Goal: Task Accomplishment & Management: Manage account settings

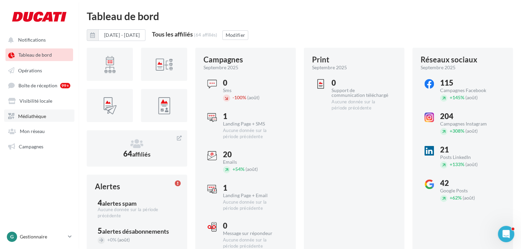
click at [41, 118] on span "Médiathèque" at bounding box center [32, 116] width 28 height 6
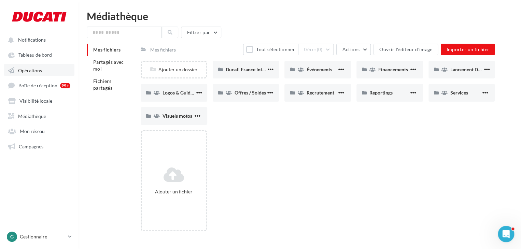
click at [41, 73] on span "Opérations" at bounding box center [30, 70] width 24 height 6
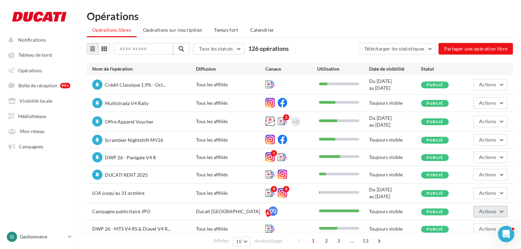
click at [497, 211] on button "Actions" at bounding box center [491, 212] width 34 height 12
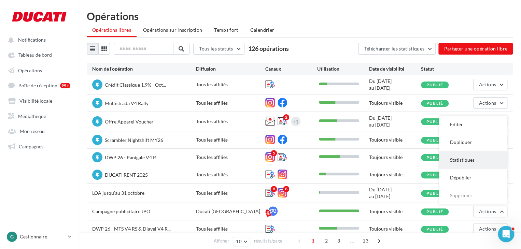
click at [483, 162] on button "Statistiques" at bounding box center [473, 160] width 68 height 18
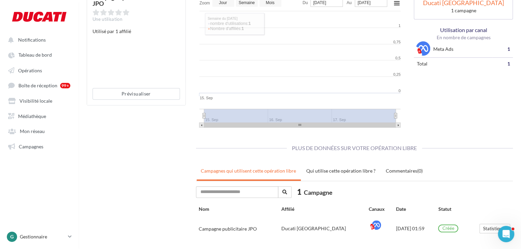
scroll to position [127, 0]
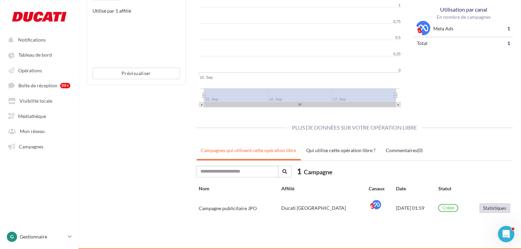
click at [495, 209] on button "Statistiques" at bounding box center [495, 209] width 31 height 10
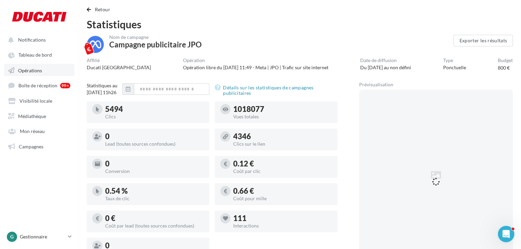
click at [34, 70] on span "Opérations" at bounding box center [30, 70] width 24 height 6
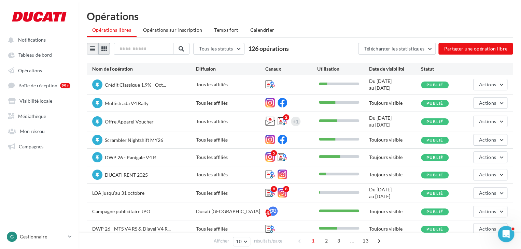
click at [104, 49] on icon at bounding box center [103, 48] width 5 height 5
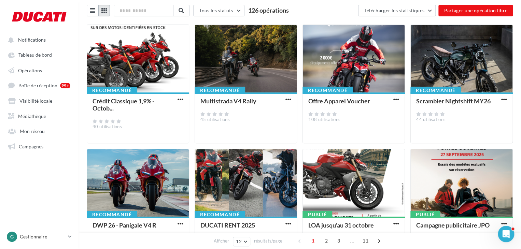
scroll to position [38, 0]
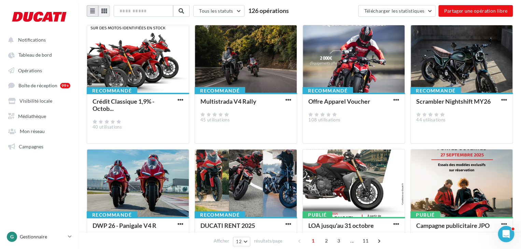
click at [92, 12] on icon at bounding box center [92, 10] width 5 height 5
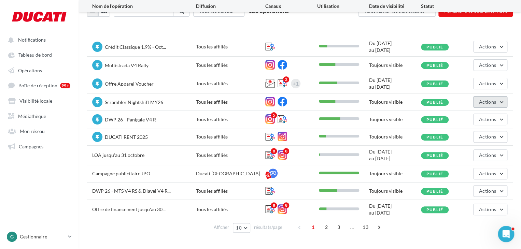
click at [496, 103] on button "Actions" at bounding box center [491, 102] width 34 height 12
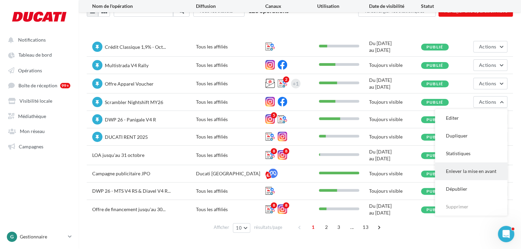
click at [474, 171] on button "Enlever la mise en avant" at bounding box center [471, 172] width 72 height 18
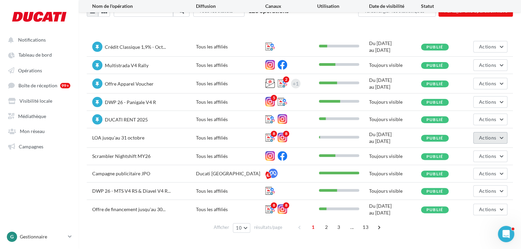
click at [491, 136] on span "Actions" at bounding box center [487, 138] width 17 height 6
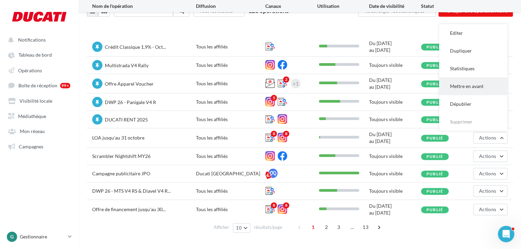
click at [481, 87] on button "Mettre en avant" at bounding box center [473, 87] width 68 height 18
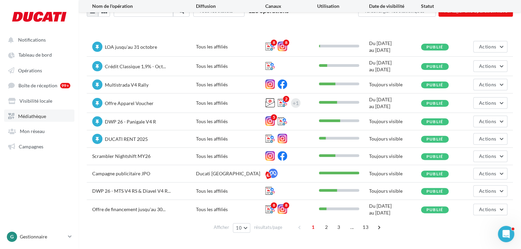
click at [21, 119] on span "Médiathèque" at bounding box center [32, 116] width 28 height 6
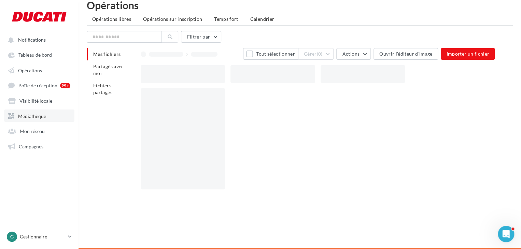
scroll to position [11, 0]
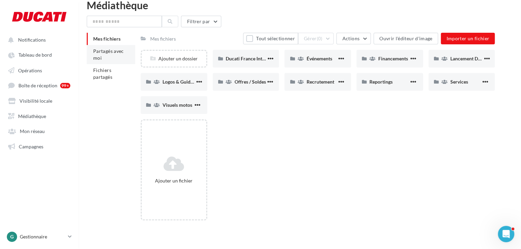
click at [109, 56] on li "Partagés avec moi" at bounding box center [111, 54] width 49 height 19
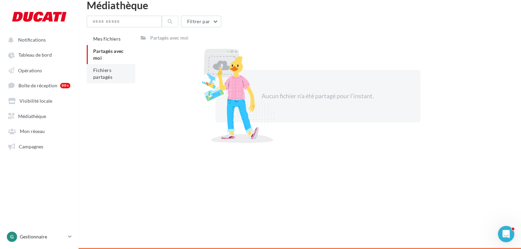
click at [111, 67] on li "Fichiers partagés" at bounding box center [111, 73] width 49 height 19
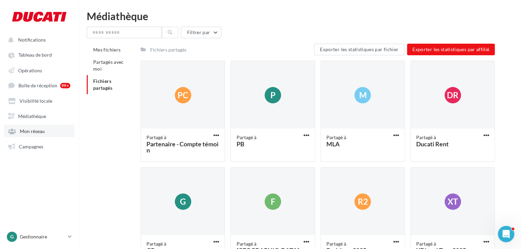
click at [45, 134] on link "Mon réseau" at bounding box center [39, 131] width 70 height 12
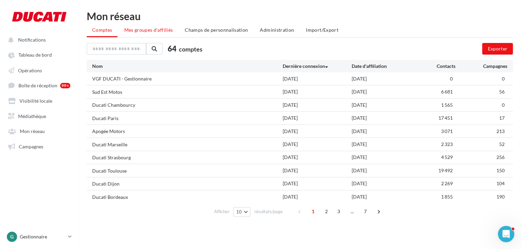
click at [140, 27] on span "Mes groupes d'affiliés" at bounding box center [148, 30] width 49 height 6
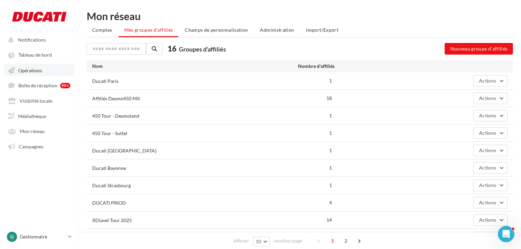
click at [33, 74] on link "Opérations" at bounding box center [39, 70] width 70 height 12
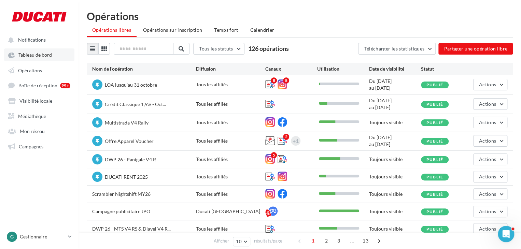
click at [40, 58] on span "Tableau de bord" at bounding box center [34, 55] width 33 height 6
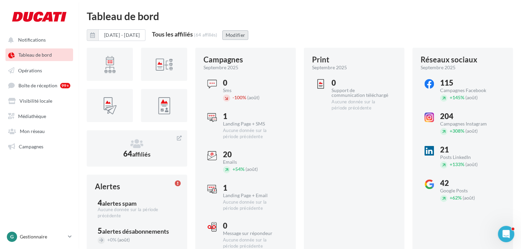
drag, startPoint x: 265, startPoint y: 36, endPoint x: 251, endPoint y: 32, distance: 14.8
click at [248, 32] on button "Modifier" at bounding box center [235, 35] width 26 height 10
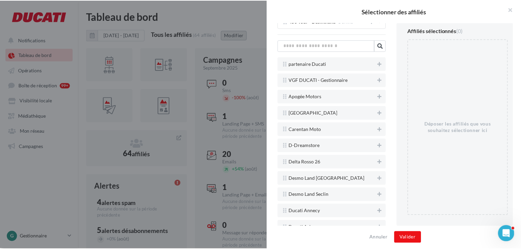
scroll to position [297, 0]
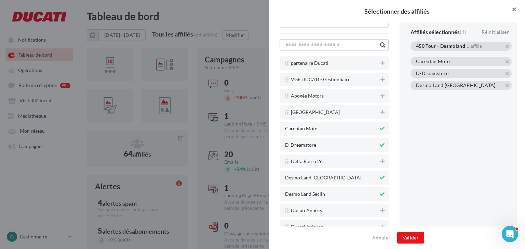
click at [514, 11] on button "button" at bounding box center [511, 10] width 27 height 21
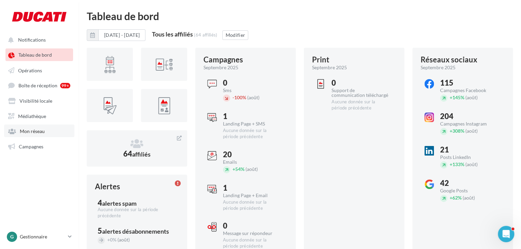
click at [41, 132] on span "Mon réseau" at bounding box center [32, 131] width 25 height 6
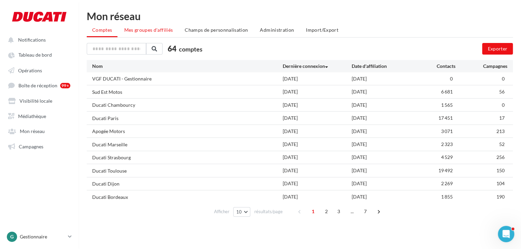
click at [165, 30] on span "Mes groupes d'affiliés" at bounding box center [148, 30] width 49 height 6
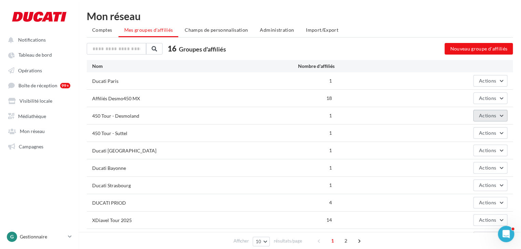
click at [485, 117] on span "Actions" at bounding box center [487, 116] width 17 height 6
click at [468, 151] on button "Supprimer" at bounding box center [473, 150] width 68 height 18
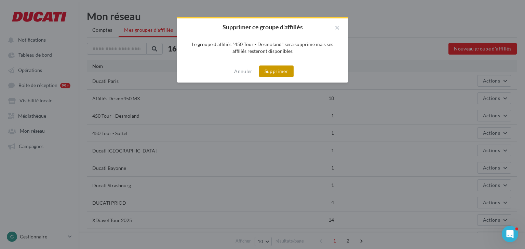
click at [284, 73] on button "Supprimer" at bounding box center [276, 72] width 35 height 12
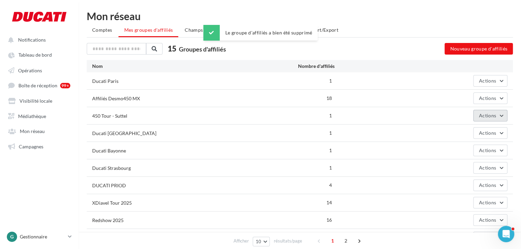
click at [486, 118] on button "Actions" at bounding box center [491, 116] width 34 height 12
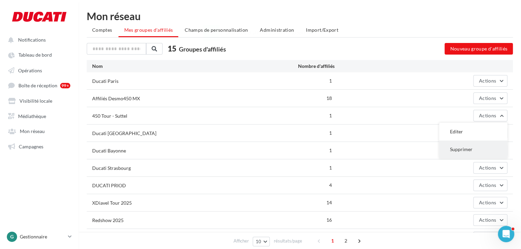
click at [463, 147] on button "Supprimer" at bounding box center [473, 150] width 68 height 18
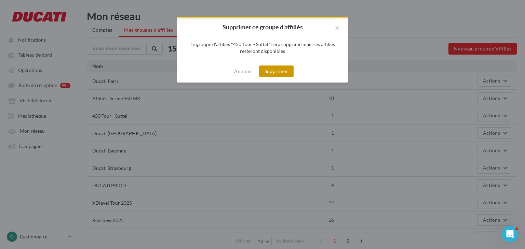
click at [286, 71] on button "Supprimer" at bounding box center [276, 72] width 35 height 12
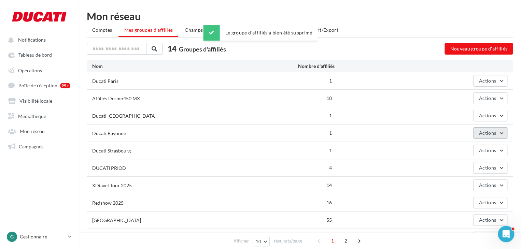
click at [481, 130] on span "Actions" at bounding box center [487, 133] width 17 height 6
click at [465, 168] on button "Supprimer" at bounding box center [473, 167] width 68 height 18
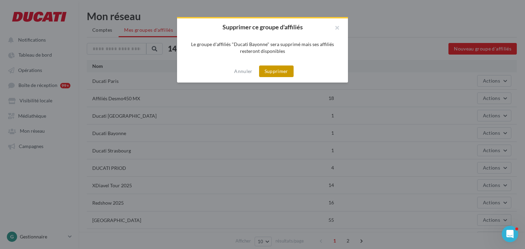
click at [288, 70] on button "Supprimer" at bounding box center [276, 72] width 35 height 12
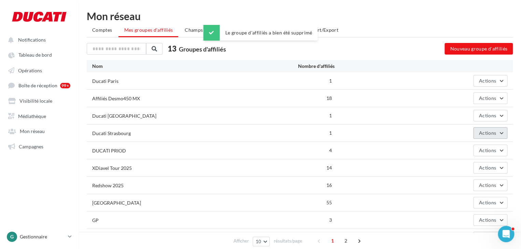
click at [484, 131] on span "Actions" at bounding box center [487, 133] width 17 height 6
click at [462, 166] on button "Supprimer" at bounding box center [473, 167] width 68 height 18
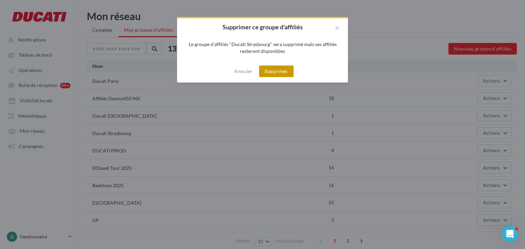
click at [280, 73] on button "Supprimer" at bounding box center [276, 72] width 35 height 12
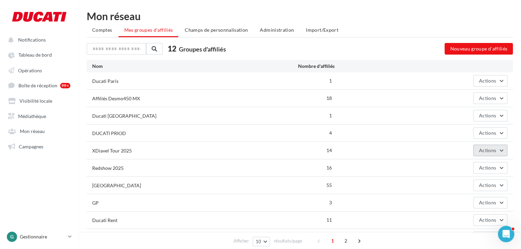
click at [492, 152] on span "Actions" at bounding box center [487, 151] width 17 height 6
click at [488, 148] on span "Actions" at bounding box center [487, 151] width 17 height 6
click at [471, 188] on button "Supprimer" at bounding box center [473, 185] width 68 height 18
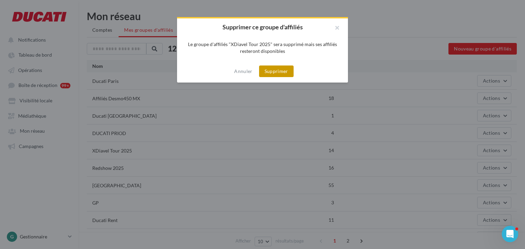
click at [289, 74] on button "Supprimer" at bounding box center [276, 72] width 35 height 12
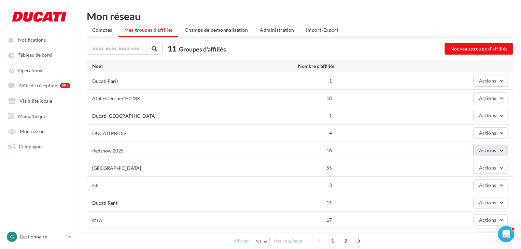
click at [482, 154] on button "Actions" at bounding box center [491, 151] width 34 height 12
click at [463, 184] on button "Supprimer" at bounding box center [473, 185] width 68 height 18
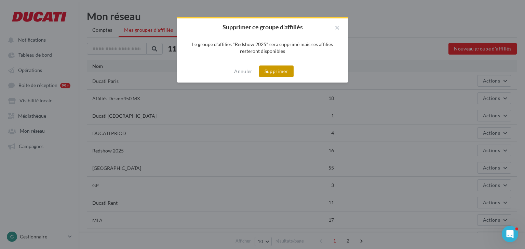
click at [281, 73] on button "Supprimer" at bounding box center [276, 72] width 35 height 12
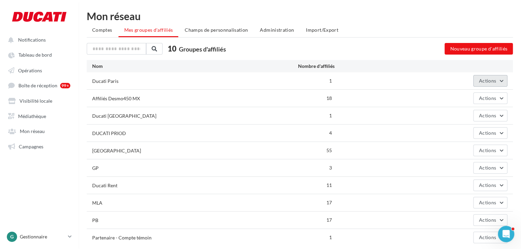
click at [498, 78] on button "Actions" at bounding box center [491, 81] width 34 height 12
click at [467, 117] on button "Supprimer" at bounding box center [473, 115] width 68 height 18
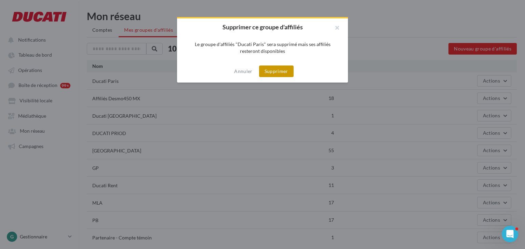
click at [288, 74] on button "Supprimer" at bounding box center [276, 72] width 35 height 12
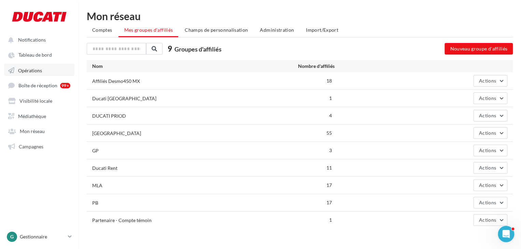
click at [44, 67] on link "Opérations" at bounding box center [39, 70] width 70 height 12
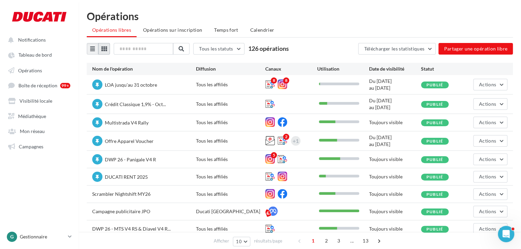
click at [100, 50] on button at bounding box center [104, 49] width 12 height 12
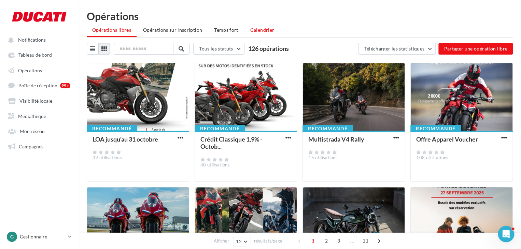
click at [260, 28] on span "Calendrier" at bounding box center [262, 30] width 24 height 6
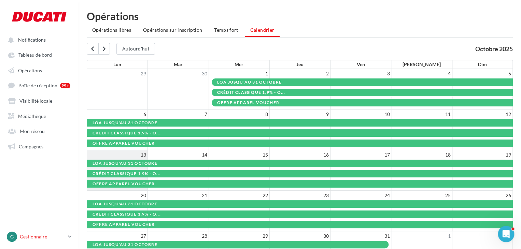
click at [44, 237] on p "Gestionnaire" at bounding box center [42, 237] width 45 height 7
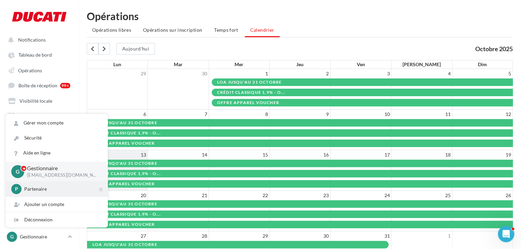
click at [51, 190] on p "Partenaire" at bounding box center [61, 189] width 75 height 7
